Goal: Transaction & Acquisition: Purchase product/service

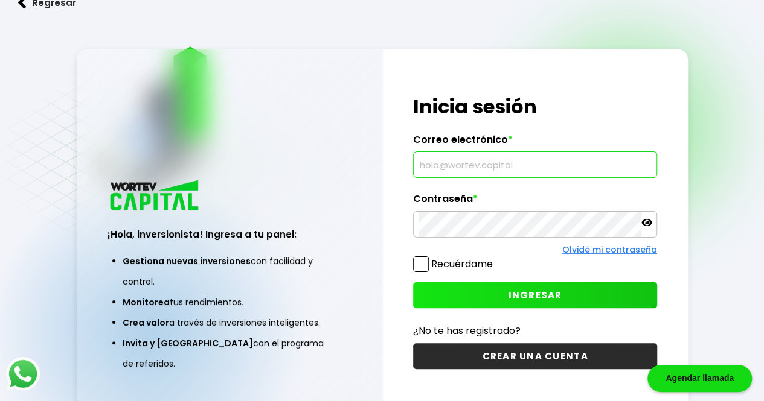
click at [464, 163] on input "text" at bounding box center [534, 164] width 233 height 25
type input "[EMAIL_ADDRESS][DOMAIN_NAME]"
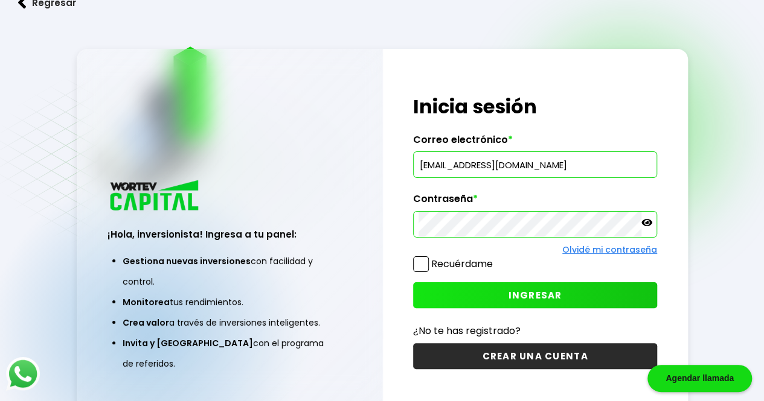
click at [523, 295] on span "INGRESAR" at bounding box center [535, 295] width 54 height 13
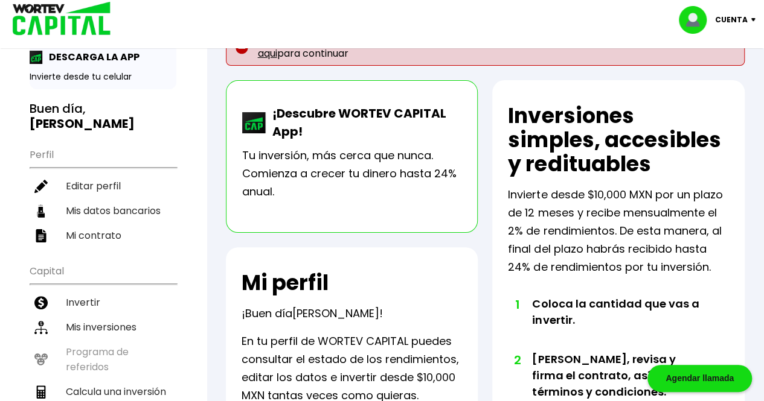
scroll to position [60, 0]
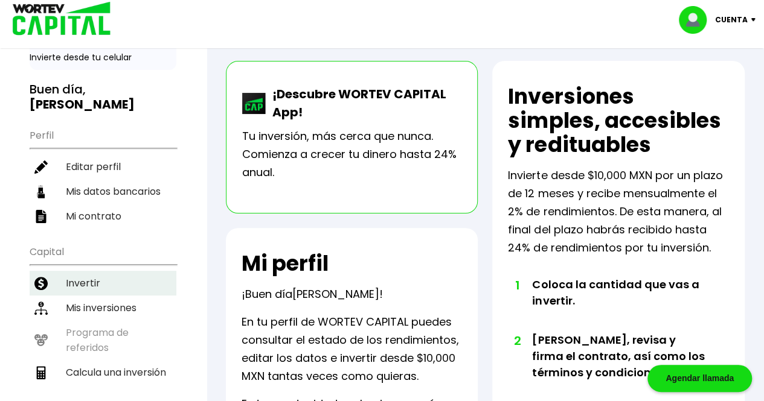
click at [94, 271] on li "Invertir" at bounding box center [103, 283] width 147 height 25
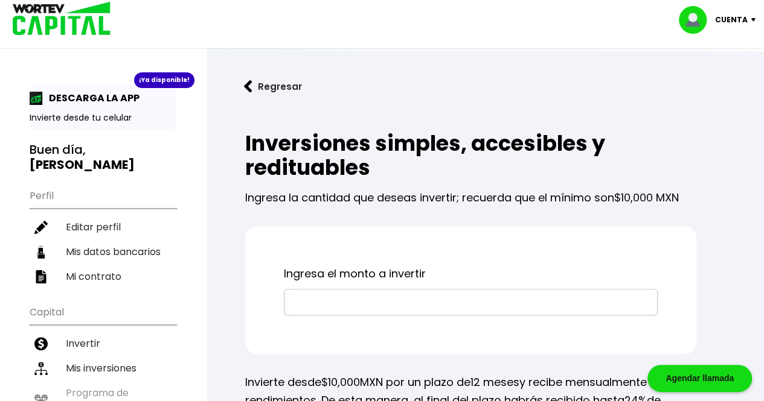
drag, startPoint x: 331, startPoint y: 305, endPoint x: 321, endPoint y: 288, distance: 19.8
click at [331, 304] on input "text" at bounding box center [470, 302] width 363 height 25
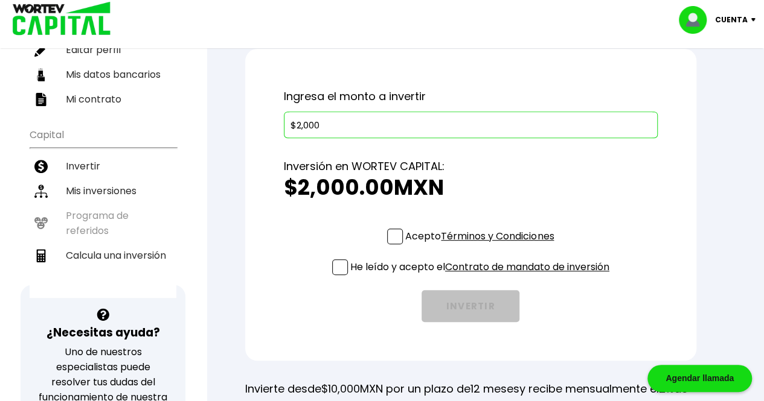
scroll to position [181, 0]
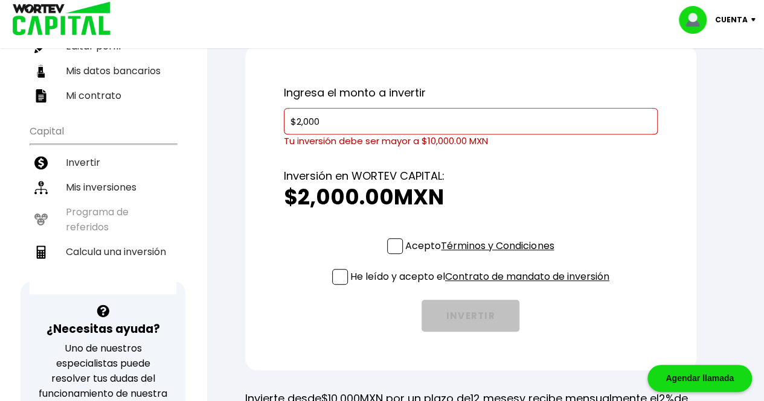
click at [388, 229] on div "Ingresa el monto a invertir $2,000 Tu inversión debe ser mayor a $10,000.00 MXN…" at bounding box center [470, 207] width 451 height 325
click at [332, 278] on span at bounding box center [340, 277] width 16 height 16
click at [482, 286] on input "He leído y acepto el Contrato de mandato de inversión" at bounding box center [482, 286] width 0 height 0
click at [395, 248] on span at bounding box center [395, 246] width 16 height 16
click at [482, 255] on input "Acepto Términos y Condiciones" at bounding box center [482, 255] width 0 height 0
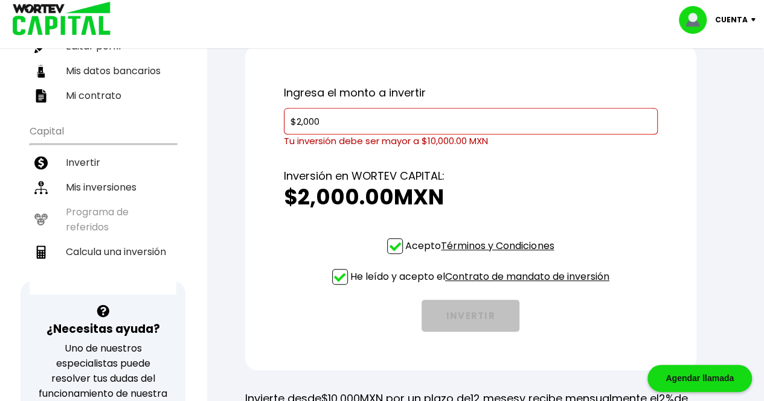
drag, startPoint x: 321, startPoint y: 123, endPoint x: 287, endPoint y: 123, distance: 33.8
click at [287, 123] on div "$2,000" at bounding box center [471, 121] width 374 height 27
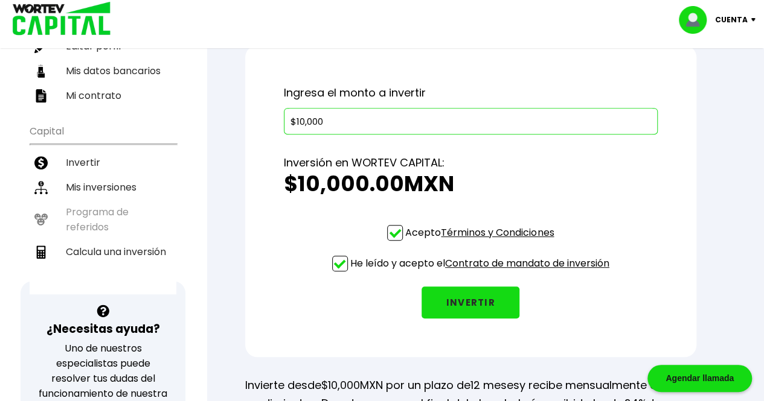
type input "$10,000"
click at [466, 293] on button "INVERTIR" at bounding box center [470, 303] width 98 height 32
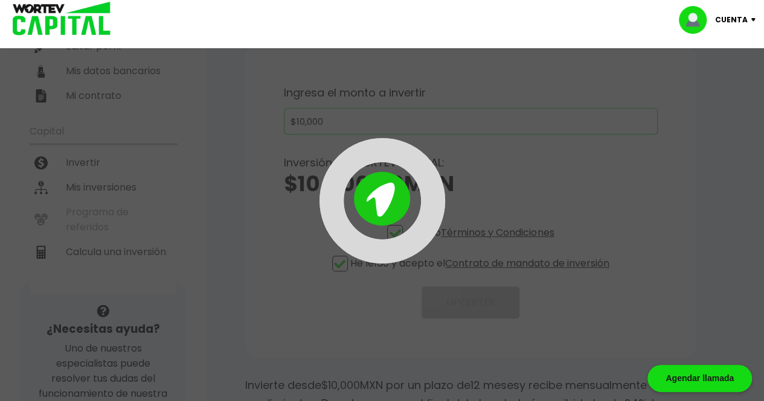
click at [751, 20] on img at bounding box center [755, 20] width 16 height 4
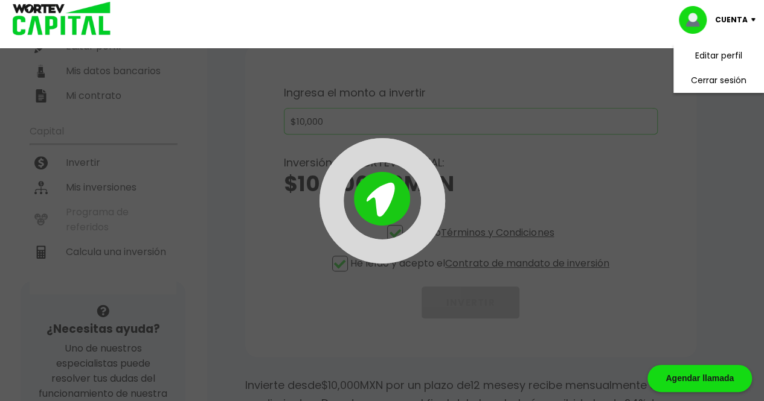
click at [618, 104] on div at bounding box center [382, 200] width 764 height 401
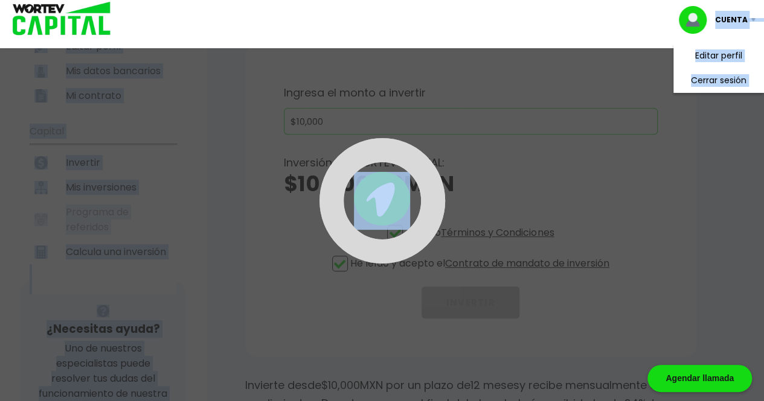
drag, startPoint x: 753, startPoint y: 16, endPoint x: 483, endPoint y: 229, distance: 344.0
click at [483, 229] on div "Cuenta Editar perfil Cerrar sesión ¡Ya disponible! DESCARGA LA APP Invierte des…" at bounding box center [382, 393] width 764 height 1149
click at [510, 159] on div at bounding box center [381, 201] width 305 height 126
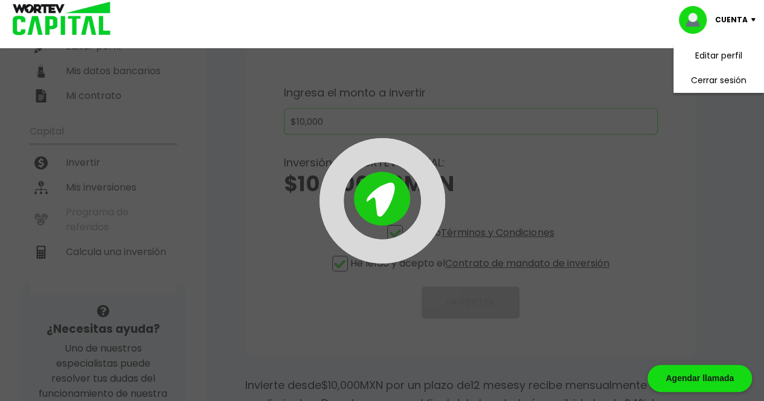
click at [638, 102] on div at bounding box center [382, 200] width 764 height 401
click at [729, 24] on p "Cuenta" at bounding box center [731, 20] width 33 height 18
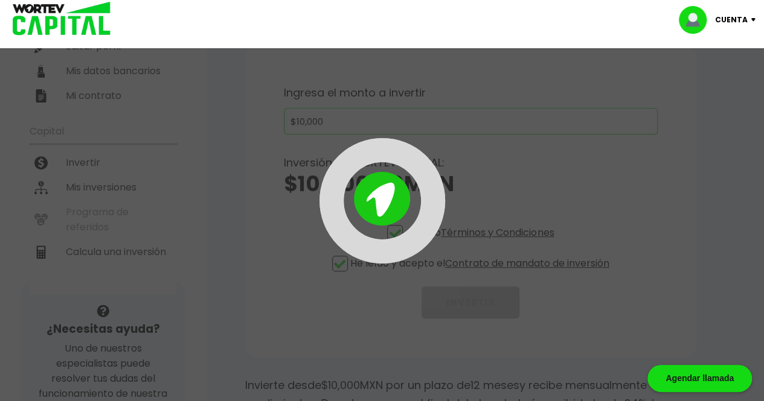
click at [680, 249] on div at bounding box center [382, 200] width 764 height 401
click at [386, 218] on img at bounding box center [382, 199] width 56 height 54
click at [387, 212] on div at bounding box center [382, 201] width 126 height 126
click at [284, 226] on div at bounding box center [381, 201] width 305 height 126
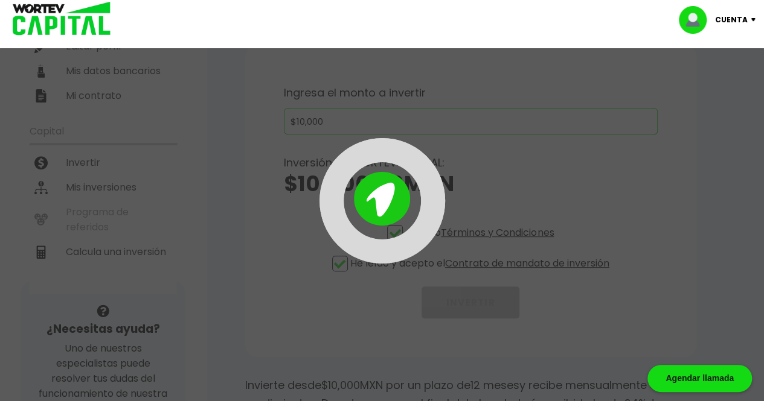
drag, startPoint x: 407, startPoint y: 213, endPoint x: 525, endPoint y: 217, distance: 118.4
click at [525, 217] on div at bounding box center [381, 201] width 305 height 126
click at [727, 19] on p "Cuenta" at bounding box center [731, 20] width 33 height 18
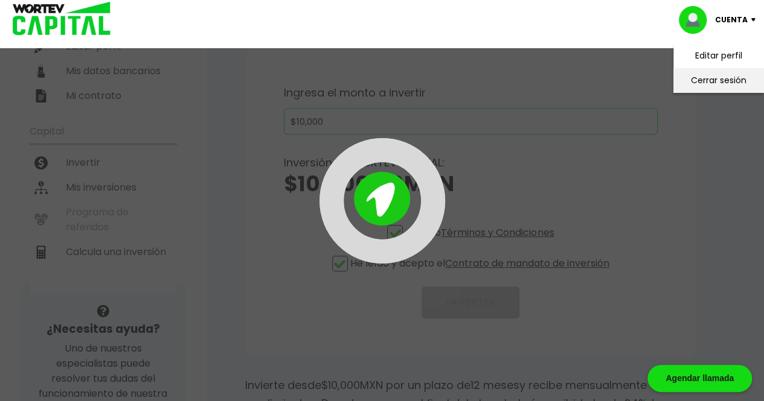
click at [720, 77] on li "Cerrar sesión" at bounding box center [718, 80] width 97 height 25
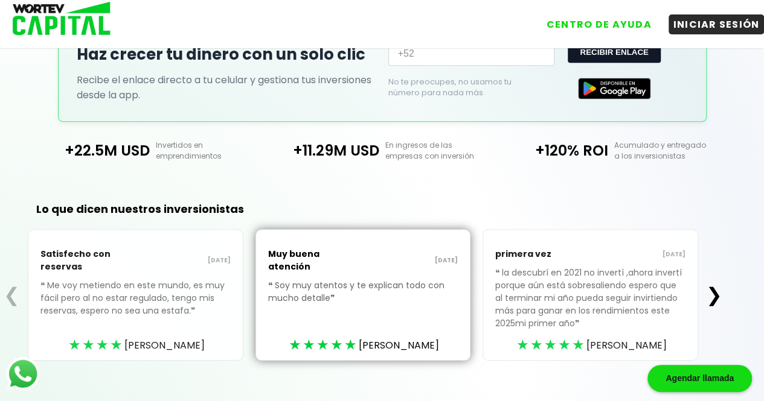
scroll to position [296, 0]
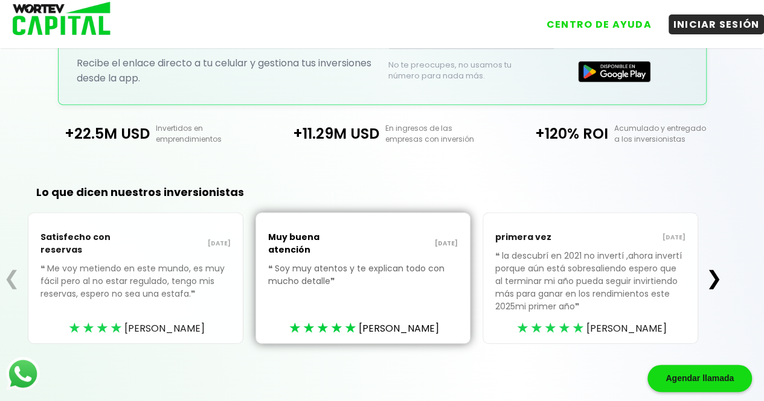
click at [714, 276] on button "❯" at bounding box center [714, 278] width 24 height 24
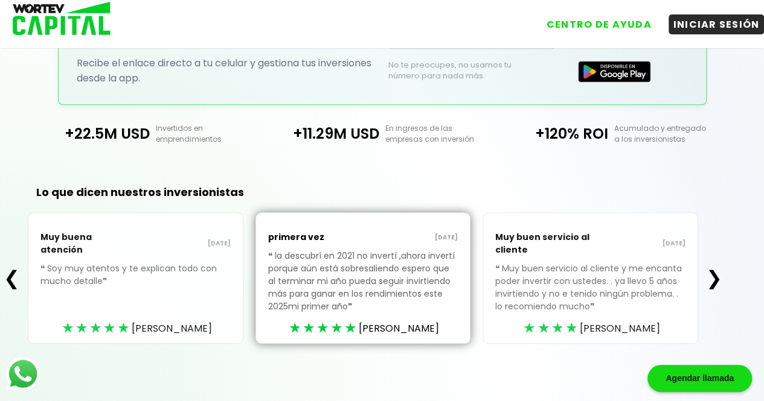
click at [721, 275] on button "❯" at bounding box center [714, 278] width 24 height 24
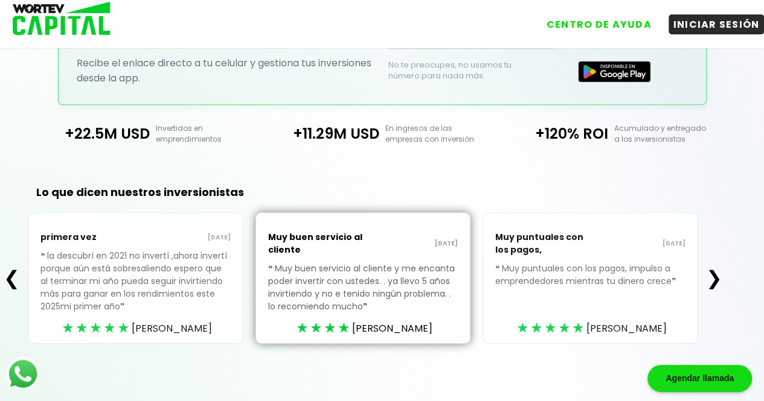
click at [721, 275] on button "❯" at bounding box center [714, 278] width 24 height 24
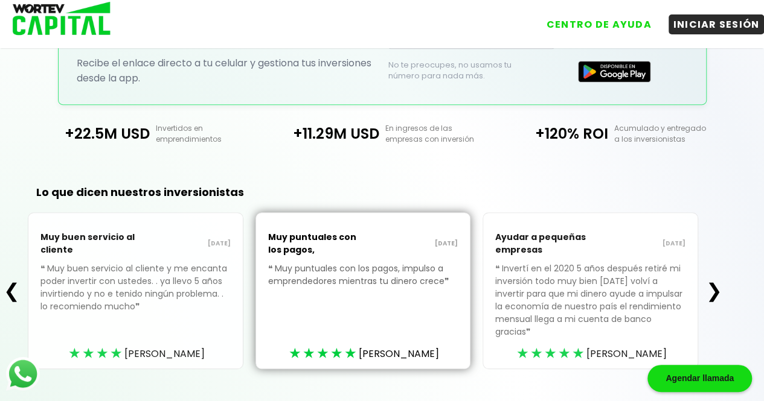
click at [721, 279] on button "❯" at bounding box center [714, 291] width 24 height 24
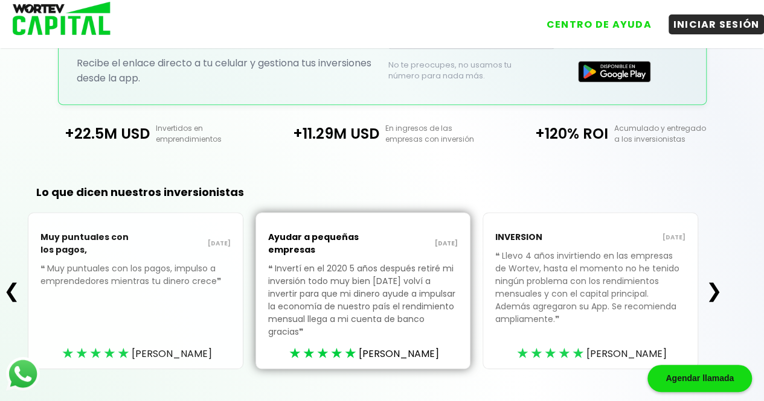
click at [721, 279] on button "❯" at bounding box center [714, 291] width 24 height 24
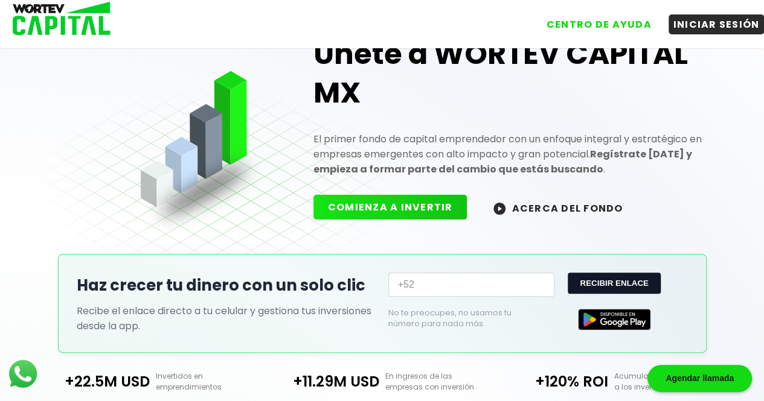
scroll to position [0, 0]
